Goal: Task Accomplishment & Management: Manage account settings

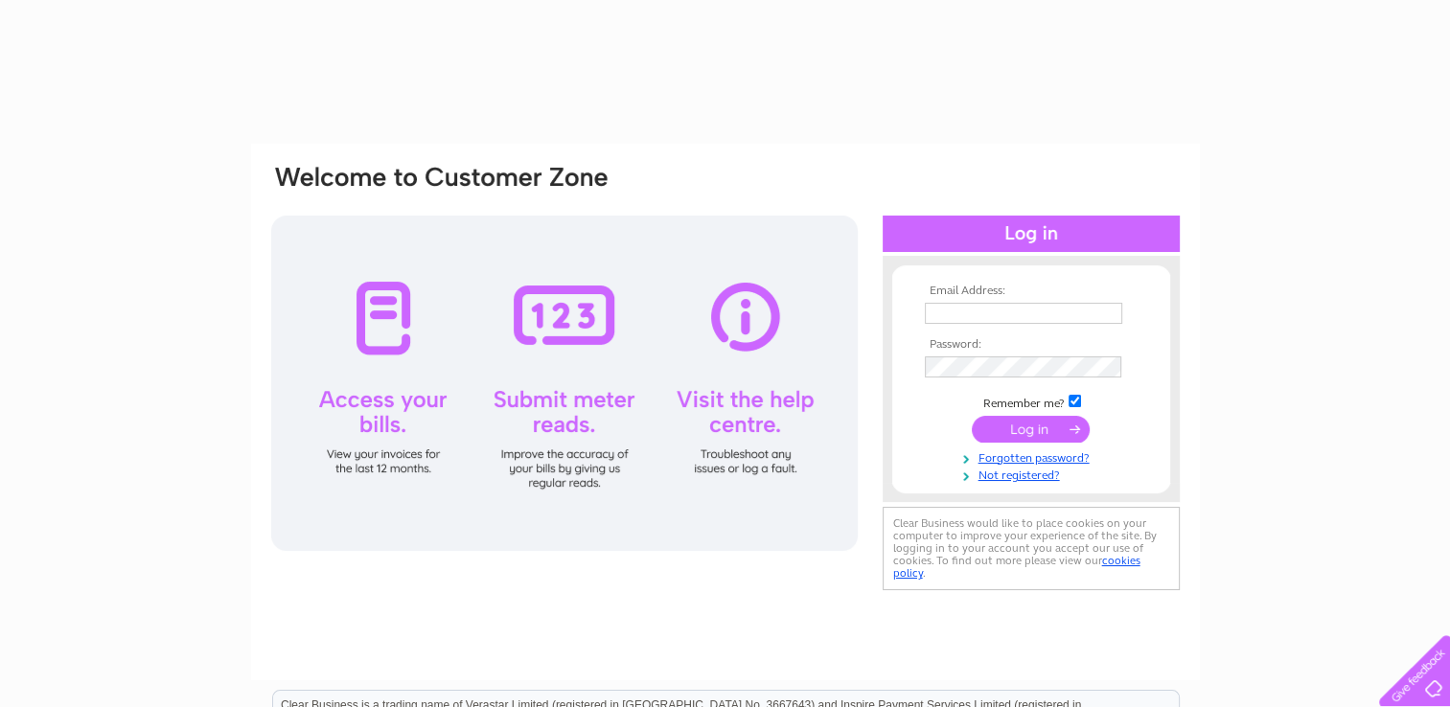
type input "helendonnelly@coalburnmw.org.uk"
click at [1039, 425] on input "submit" at bounding box center [1031, 429] width 118 height 27
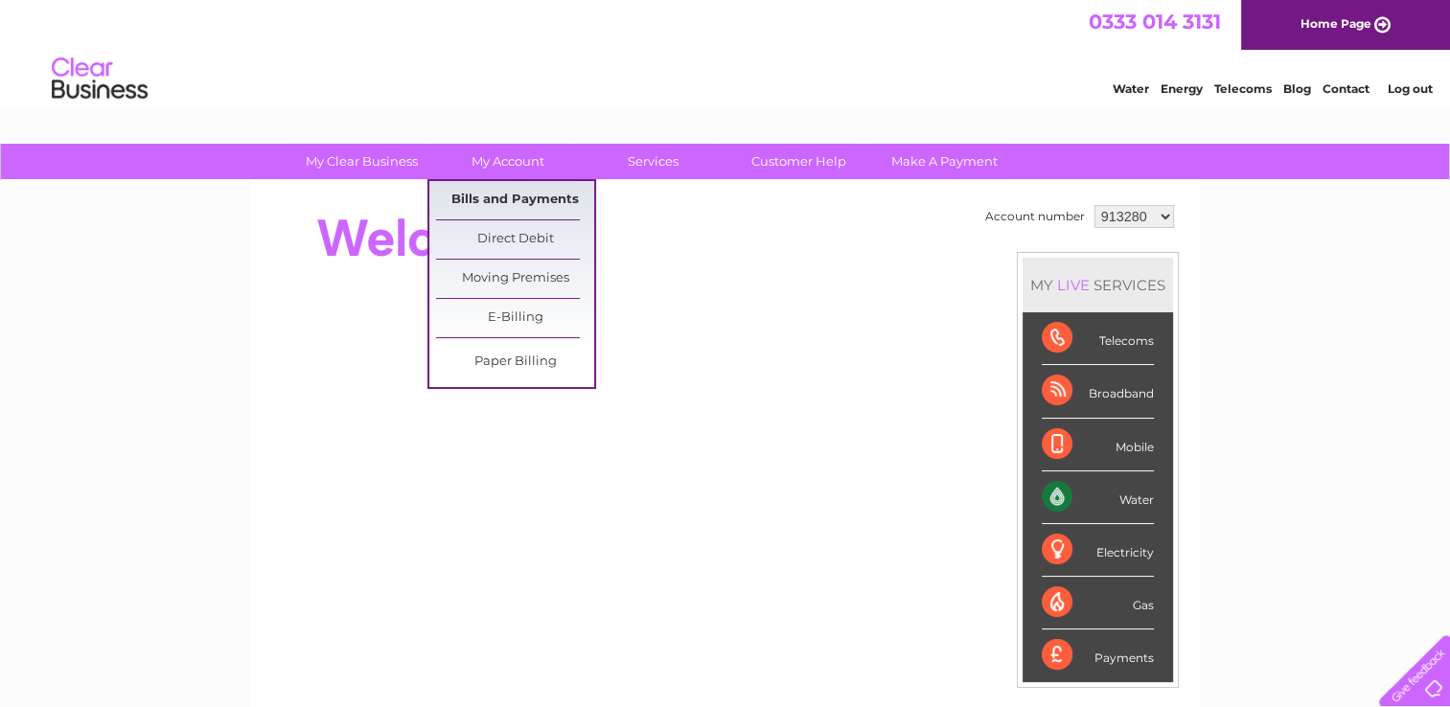
click at [525, 197] on link "Bills and Payments" at bounding box center [515, 200] width 158 height 38
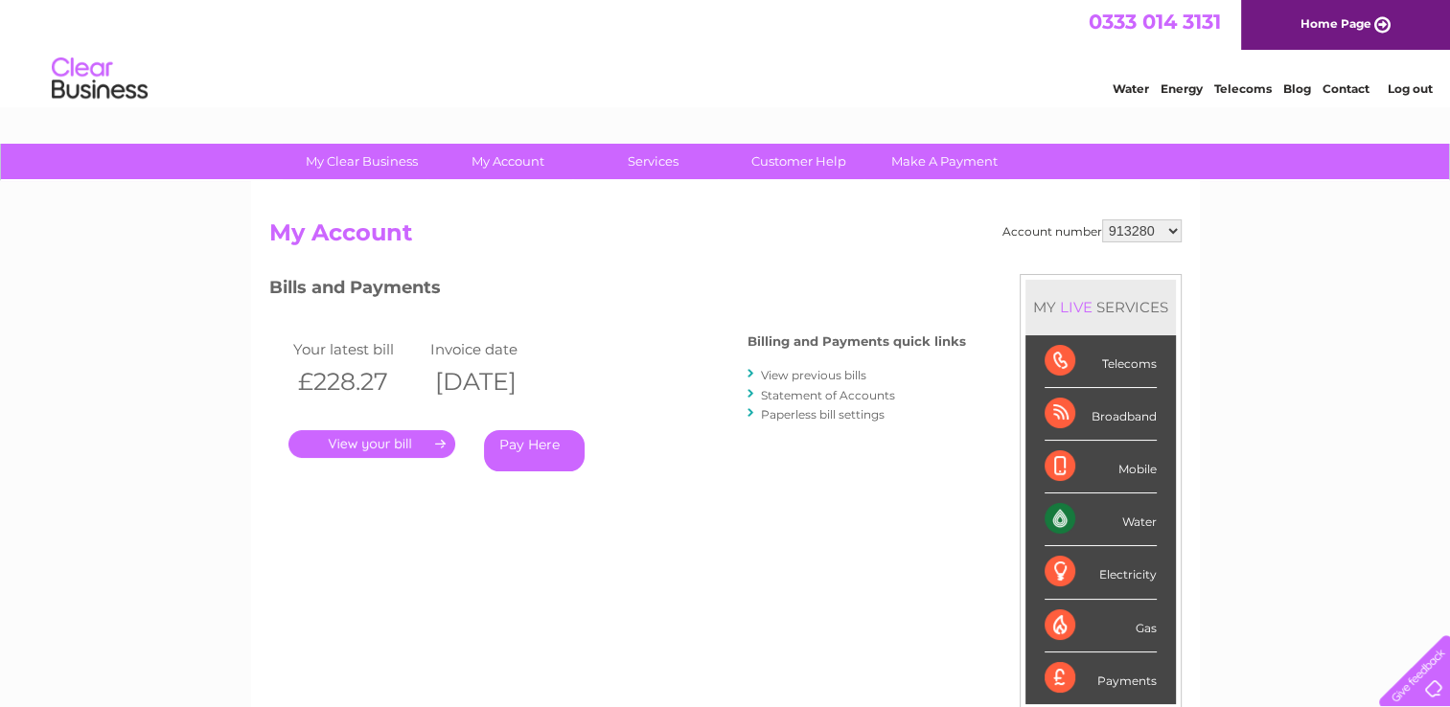
click at [376, 440] on link "." at bounding box center [371, 444] width 167 height 28
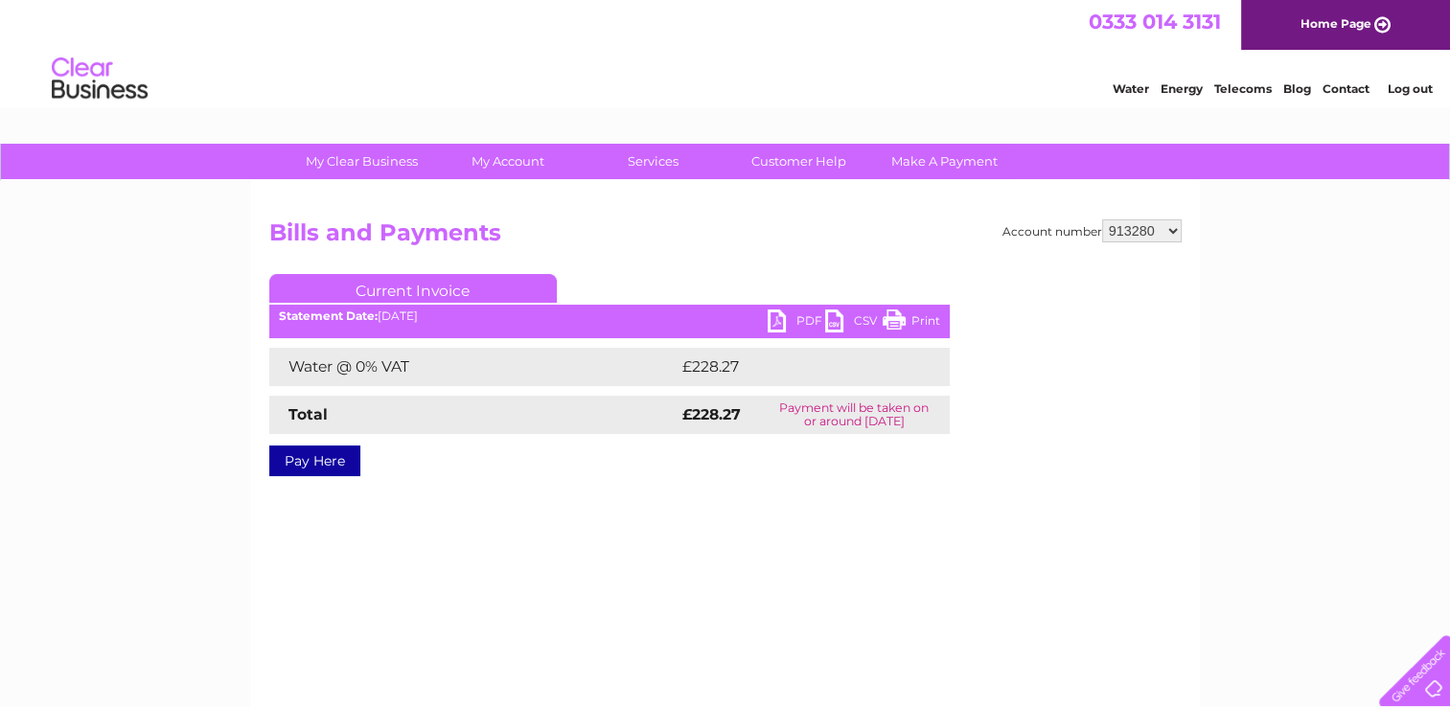
click at [790, 314] on link "PDF" at bounding box center [796, 324] width 57 height 28
click at [1175, 228] on select "913280 1020405" at bounding box center [1142, 230] width 80 height 23
select select "1020405"
click at [1102, 219] on select "913280 1020405" at bounding box center [1142, 230] width 80 height 23
